Goal: Use online tool/utility: Use online tool/utility

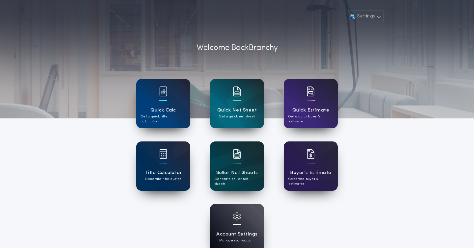
click at [224, 151] on div "Seller Net Sheets Generate seller net sheets" at bounding box center [237, 166] width 54 height 49
